Goal: Communication & Community: Answer question/provide support

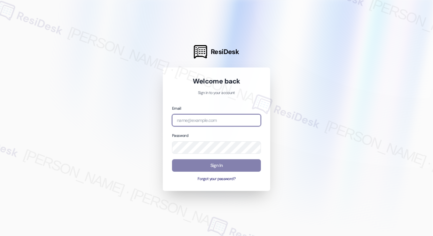
click at [214, 124] on input "email" at bounding box center [216, 120] width 89 height 12
type input "[EMAIL_ADDRESS][PERSON_NAME][PERSON_NAME][DOMAIN_NAME]"
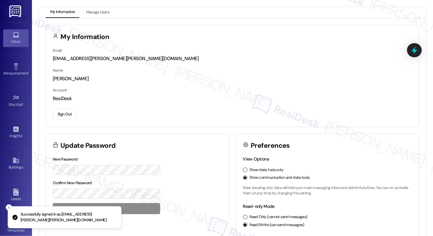
click at [15, 37] on icon at bounding box center [15, 34] width 5 height 5
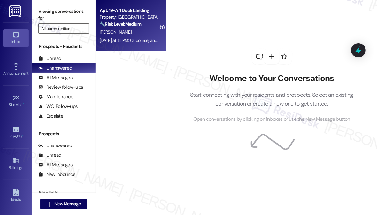
click at [128, 29] on div "[PERSON_NAME]" at bounding box center [129, 32] width 60 height 8
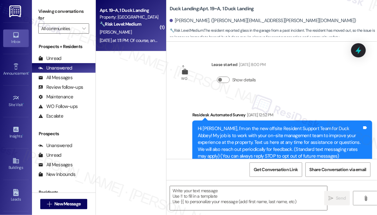
scroll to position [6405, 0]
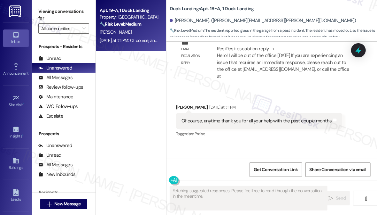
click at [242, 117] on div "Of course, anytime thank you for all your help with the past couple months" at bounding box center [257, 120] width 151 height 7
click at [243, 117] on div "Of course, anytime thank you for all your help with the past couple months" at bounding box center [257, 120] width 151 height 7
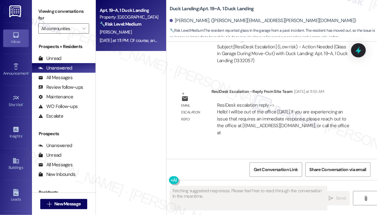
scroll to position [6318, 0]
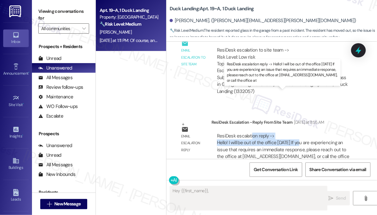
drag, startPoint x: 252, startPoint y: 94, endPoint x: 301, endPoint y: 96, distance: 49.6
click at [300, 132] on div "ResiDesk escalation reply -> Hello! I will be out of the office [DATE] If you a…" at bounding box center [283, 149] width 133 height 34
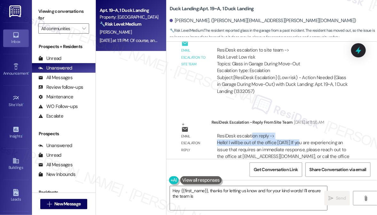
scroll to position [6202, 0]
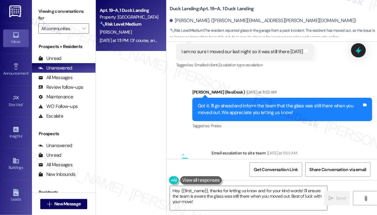
drag, startPoint x: 231, startPoint y: 136, endPoint x: 333, endPoint y: 137, distance: 102.0
click at [333, 163] on div "ResiDesk escalation to site team -> Risk Level: Low risk Topics: Glass in Garag…" at bounding box center [284, 176] width 134 height 27
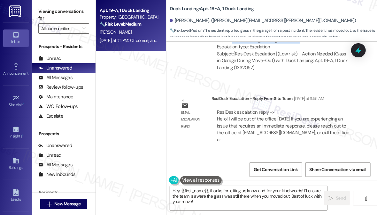
scroll to position [6405, 0]
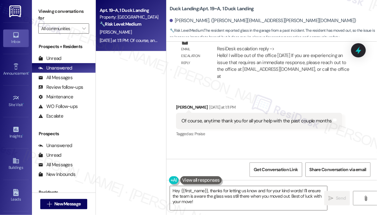
click at [249, 117] on div "Of course, anytime thank you for all your help with the past couple months" at bounding box center [257, 120] width 151 height 7
copy div "Of course, anytime thank you for all your help with the past couple months Tags…"
click at [43, 12] on label "Viewing conversations for" at bounding box center [63, 14] width 51 height 17
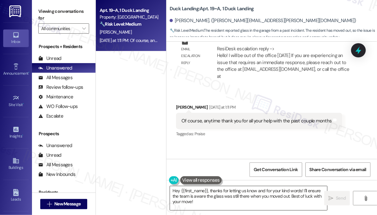
click at [193, 192] on textarea "Hey {{first_name}}, thanks for letting us know and for your kind words! I'll en…" at bounding box center [248, 198] width 157 height 24
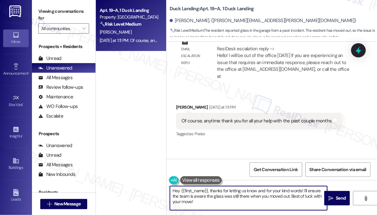
click at [193, 192] on textarea "Hey {{first_name}}, thanks for letting us know and for your kind words! I'll en…" at bounding box center [248, 198] width 157 height 24
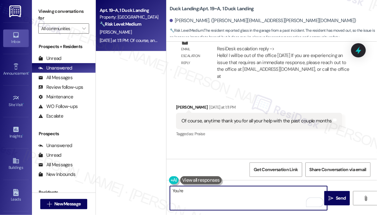
click at [198, 117] on div "Of course, anytime thank you for all your help with the past couple months" at bounding box center [257, 120] width 151 height 7
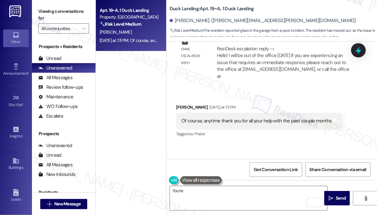
click at [198, 117] on div "Of course, anytime thank you for all your help with the past couple months" at bounding box center [257, 120] width 151 height 7
copy div "Of course, anytime thank you for all your help with the past couple months Tags…"
drag, startPoint x: 36, startPoint y: 20, endPoint x: 41, endPoint y: 11, distance: 10.5
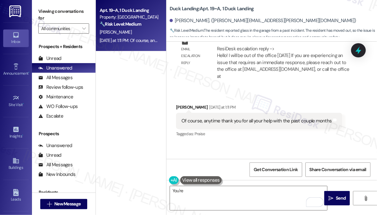
click at [36, 20] on div "Viewing conversations for All communities " at bounding box center [64, 20] width 64 height 40
click at [209, 193] on textarea "You're" at bounding box center [248, 198] width 157 height 24
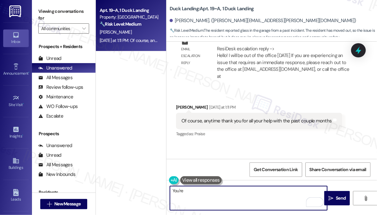
click at [209, 193] on textarea "You're" at bounding box center [248, 198] width 157 height 24
paste textarea "That’s so kind of you to say — thank you! I’m really glad I’ve been able to hel…"
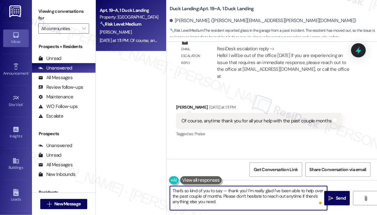
drag, startPoint x: 228, startPoint y: 190, endPoint x: 222, endPoint y: 189, distance: 5.5
click at [222, 189] on textarea "That’s so kind of you to say — thank you! I’m really glad I’ve been able to hel…" at bounding box center [248, 198] width 157 height 24
click at [176, 22] on div "[PERSON_NAME]. ([PERSON_NAME][EMAIL_ADDRESS][PERSON_NAME][DOMAIN_NAME])" at bounding box center [263, 20] width 187 height 7
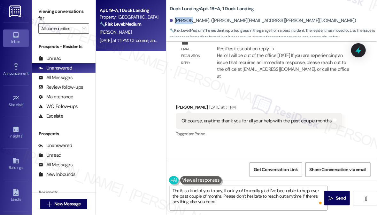
click at [176, 22] on div "[PERSON_NAME]. ([PERSON_NAME][EMAIL_ADDRESS][PERSON_NAME][DOMAIN_NAME])" at bounding box center [263, 20] width 187 height 7
copy div "[PERSON_NAME]"
click at [241, 190] on textarea "That’s so kind of you to say, thank you! I’m really glad I’ve been able to help…" at bounding box center [248, 198] width 157 height 24
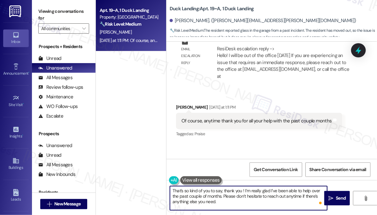
paste textarea "[PERSON_NAME]"
click at [270, 187] on textarea "That’s so kind of you to say, thank you [PERSON_NAME] ! I’m really glad I’ve be…" at bounding box center [248, 198] width 157 height 24
click at [290, 195] on textarea "That’s so kind of you to say, thank you, [PERSON_NAME]! I’m glad I’ve been able…" at bounding box center [248, 198] width 157 height 24
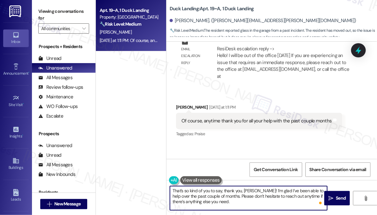
click at [290, 195] on textarea "That’s so kind of you to say, thank you, [PERSON_NAME]! I’m glad I’ve been able…" at bounding box center [248, 198] width 157 height 24
click at [282, 204] on textarea "That’s so kind of you to say, thank you, [PERSON_NAME]! I’m glad I’ve been able…" at bounding box center [248, 198] width 157 height 24
click at [291, 197] on textarea "That’s so kind of you to say, thank you, [PERSON_NAME]! I’m glad I’ve been able…" at bounding box center [248, 198] width 157 height 24
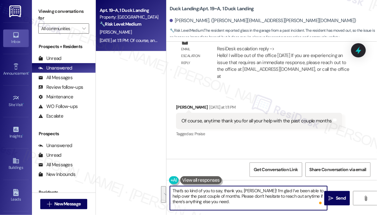
click at [248, 204] on textarea "That’s so kind of you to say, thank you, [PERSON_NAME]! I’m glad I’ve been able…" at bounding box center [248, 198] width 157 height 24
drag, startPoint x: 223, startPoint y: 196, endPoint x: 255, endPoint y: 205, distance: 33.6
click at [255, 205] on textarea "That’s so kind of you to say, thank you, [PERSON_NAME]! I’m glad I’ve been able…" at bounding box center [248, 198] width 157 height 24
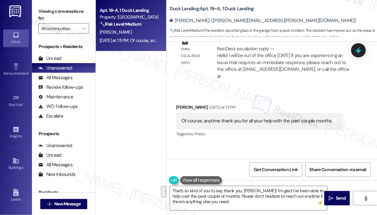
click at [44, 10] on label "Viewing conversations for" at bounding box center [63, 14] width 51 height 17
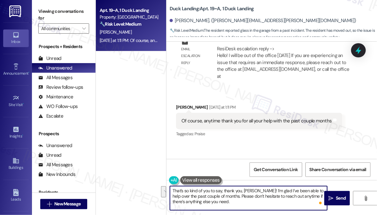
drag, startPoint x: 238, startPoint y: 202, endPoint x: 233, endPoint y: 198, distance: 6.1
click at [233, 198] on textarea "That’s so kind of you to say, thank you, [PERSON_NAME]! I’m glad I’ve been able…" at bounding box center [248, 198] width 157 height 24
click at [231, 201] on textarea "That’s so kind of you to say, thank you, [PERSON_NAME]! I’m glad I’ve been able…" at bounding box center [248, 198] width 157 height 24
drag, startPoint x: 232, startPoint y: 202, endPoint x: 224, endPoint y: 195, distance: 10.9
click at [224, 195] on textarea "That’s so kind of you to say, thank you, [PERSON_NAME]! I’m glad I’ve been able…" at bounding box center [248, 198] width 157 height 24
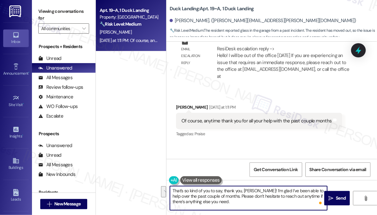
paste textarea ""Could I also take this chance to ask about your living experience? Has {{prope…"
click at [233, 196] on textarea "That’s so kind of you to say, thank you, [PERSON_NAME]! I’m glad I’ve been able…" at bounding box center [248, 198] width 157 height 24
click at [303, 200] on textarea "That’s so kind of you to say, thank you, [PERSON_NAME]! I’m glad I’ve been able…" at bounding box center [248, 198] width 157 height 24
click at [178, 206] on textarea "That’s so kind of you to say, thank you, [PERSON_NAME]! I’m glad I’ve been able…" at bounding box center [248, 198] width 157 height 24
click at [290, 201] on textarea "That’s so kind of you to say, thank you, [PERSON_NAME]! I’m glad I’ve been able…" at bounding box center [248, 198] width 157 height 24
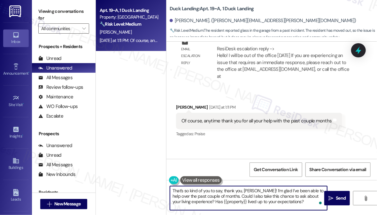
click at [304, 196] on textarea "That’s so kind of you to say, thank you, [PERSON_NAME]! I’m glad I’ve been able…" at bounding box center [248, 198] width 157 height 24
click at [297, 201] on textarea "That’s so kind of you to say, thank you, [PERSON_NAME]! I’m glad I’ve been able…" at bounding box center [248, 198] width 157 height 24
type textarea "That’s so kind of you to say, thank you, [PERSON_NAME]! I’m glad I’ve been able…"
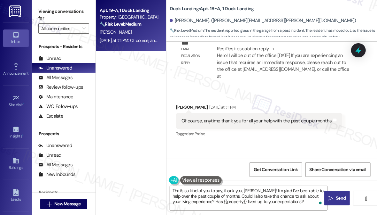
click at [331, 193] on button " Send" at bounding box center [338, 198] width 26 height 14
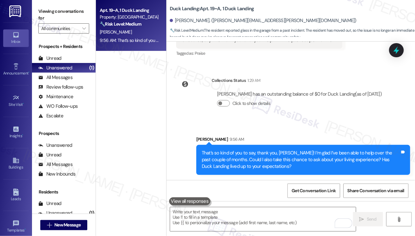
scroll to position [6237, 0]
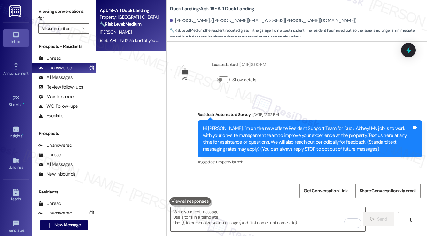
scroll to position [6182, 0]
